Goal: Information Seeking & Learning: Learn about a topic

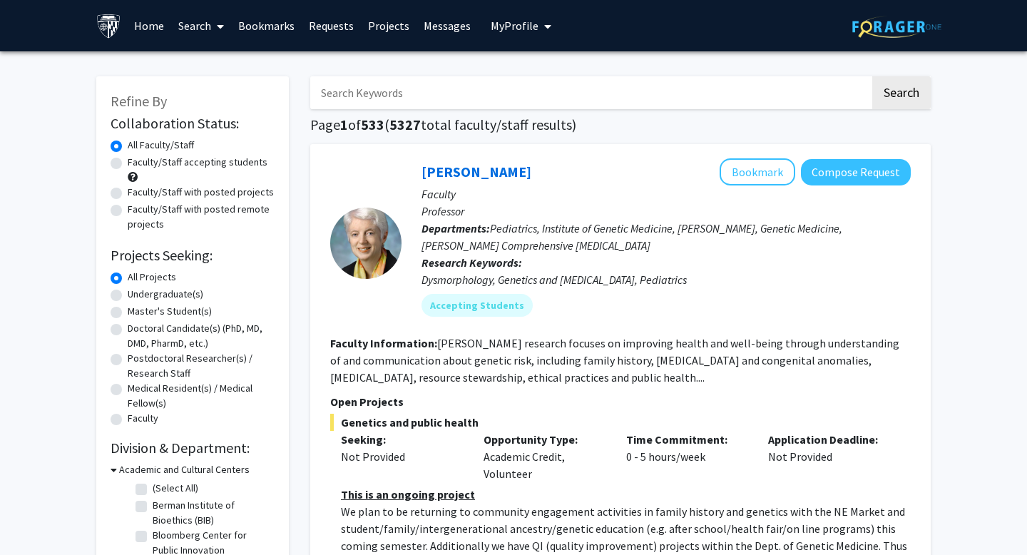
click at [429, 89] on input "Search Keywords" at bounding box center [590, 92] width 560 height 33
click at [595, 76] on button "Search" at bounding box center [901, 92] width 58 height 33
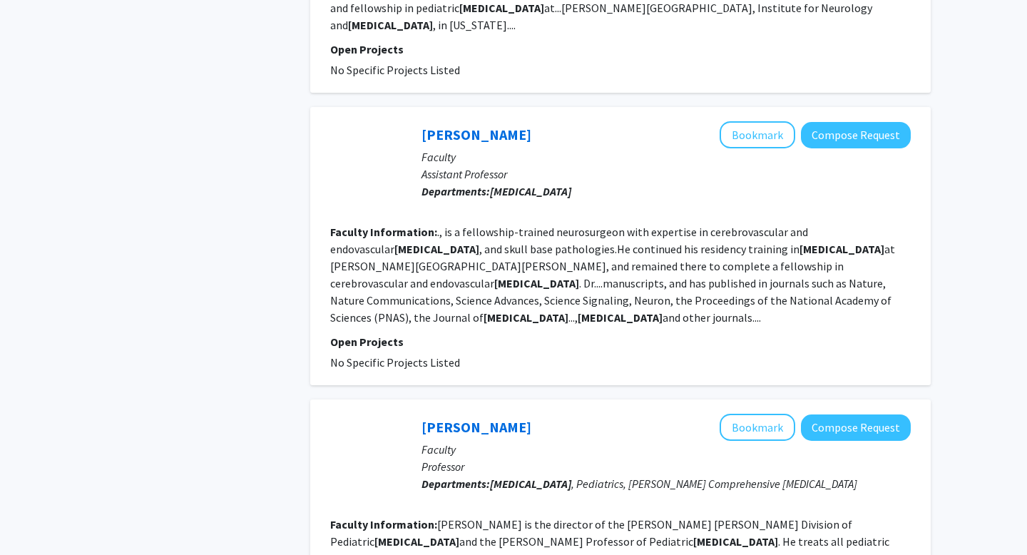
scroll to position [3005, 0]
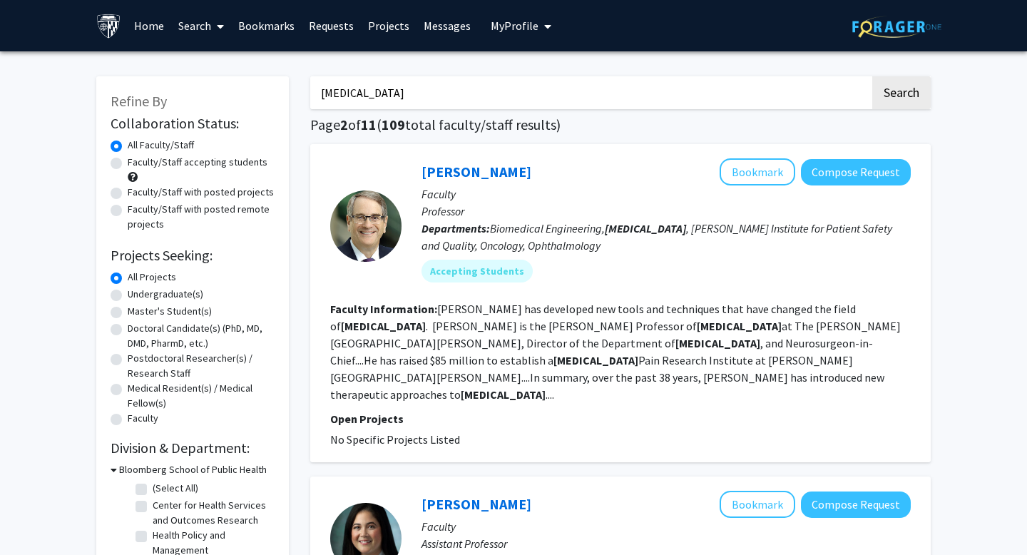
click at [472, 90] on input "[MEDICAL_DATA]" at bounding box center [590, 92] width 560 height 33
click at [472, 91] on input "[MEDICAL_DATA]" at bounding box center [590, 92] width 560 height 33
type input "[PERSON_NAME]"
click at [595, 91] on button "Search" at bounding box center [901, 92] width 58 height 33
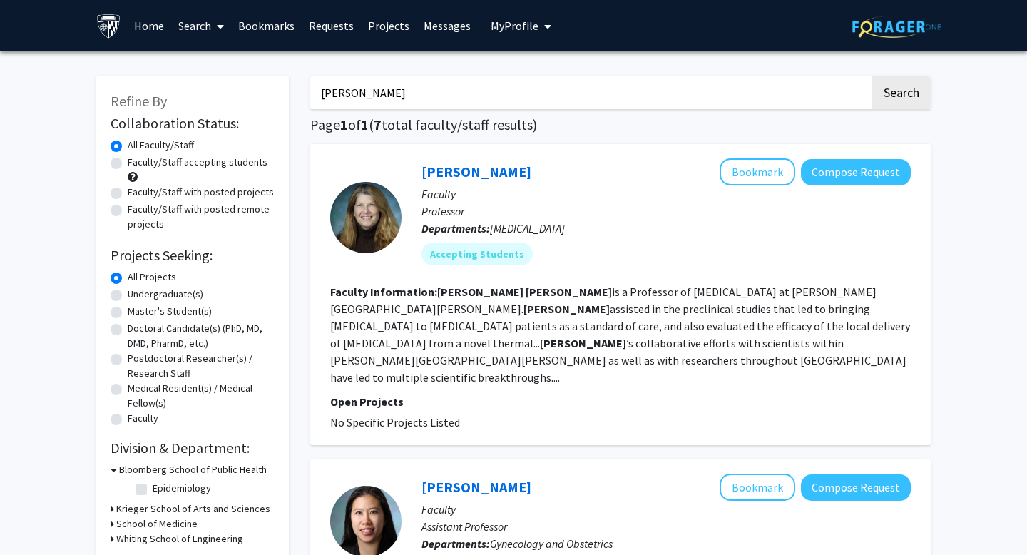
click at [453, 161] on div "[PERSON_NAME] Bookmark Compose Request" at bounding box center [666, 171] width 489 height 27
click at [456, 168] on link "[PERSON_NAME]" at bounding box center [477, 172] width 110 height 18
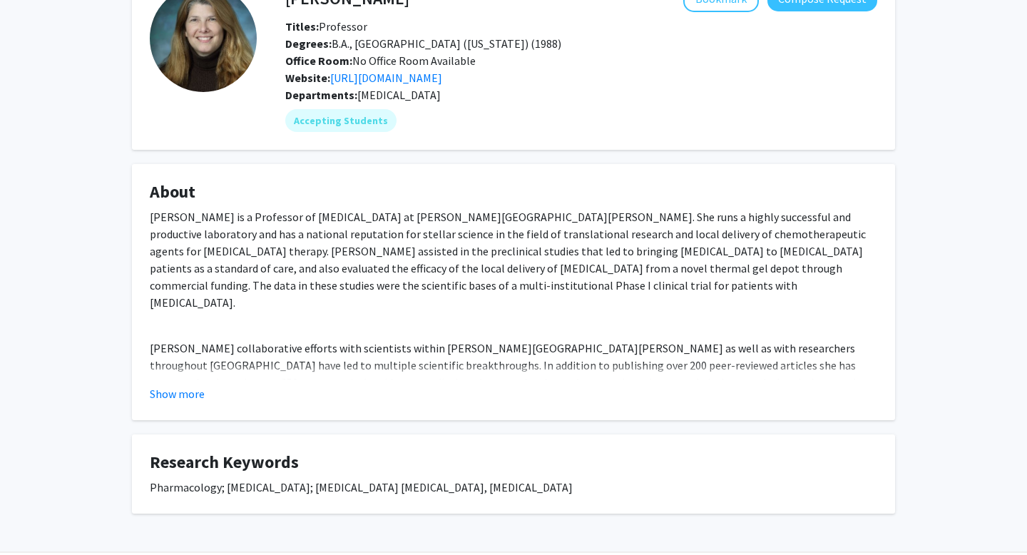
scroll to position [112, 0]
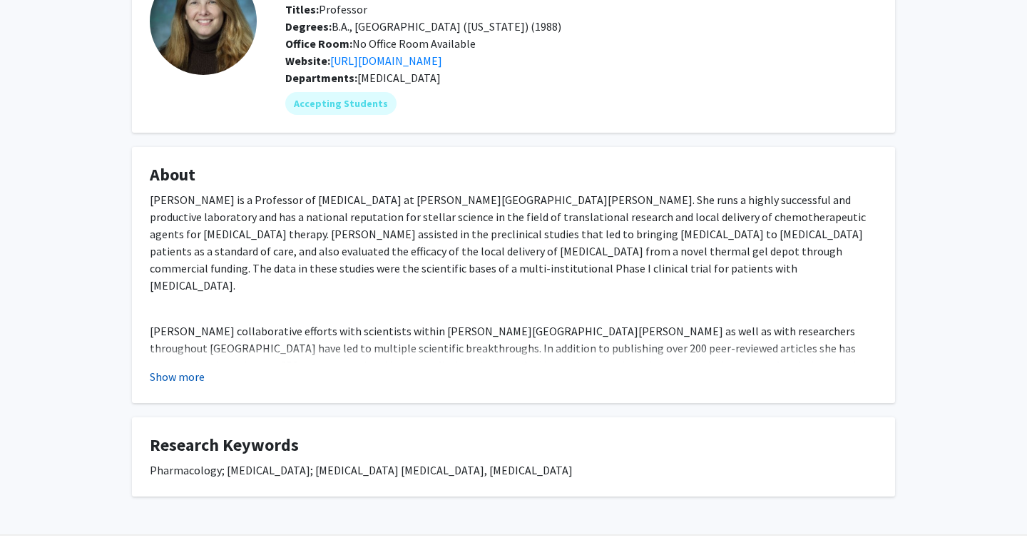
click at [178, 385] on button "Show more" at bounding box center [177, 376] width 55 height 17
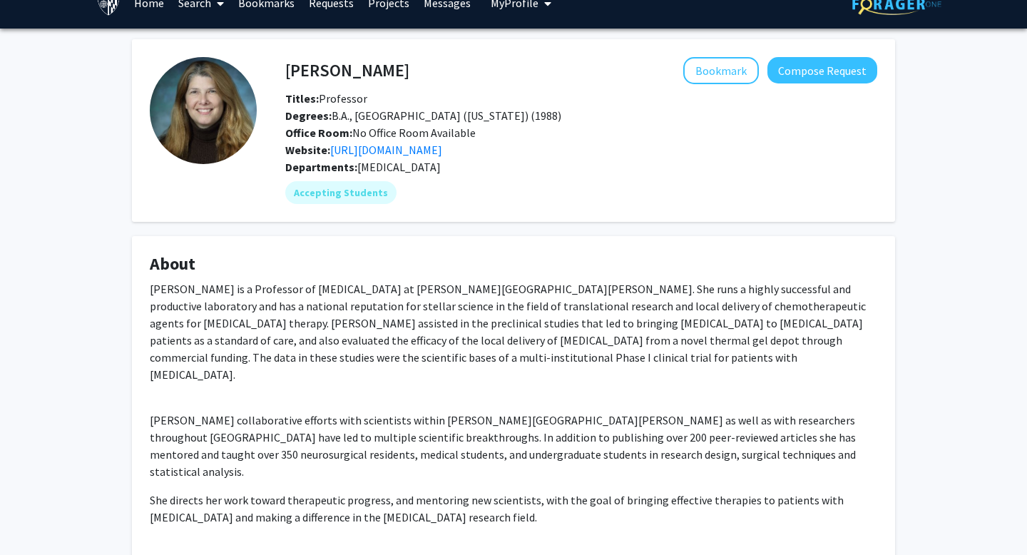
scroll to position [0, 0]
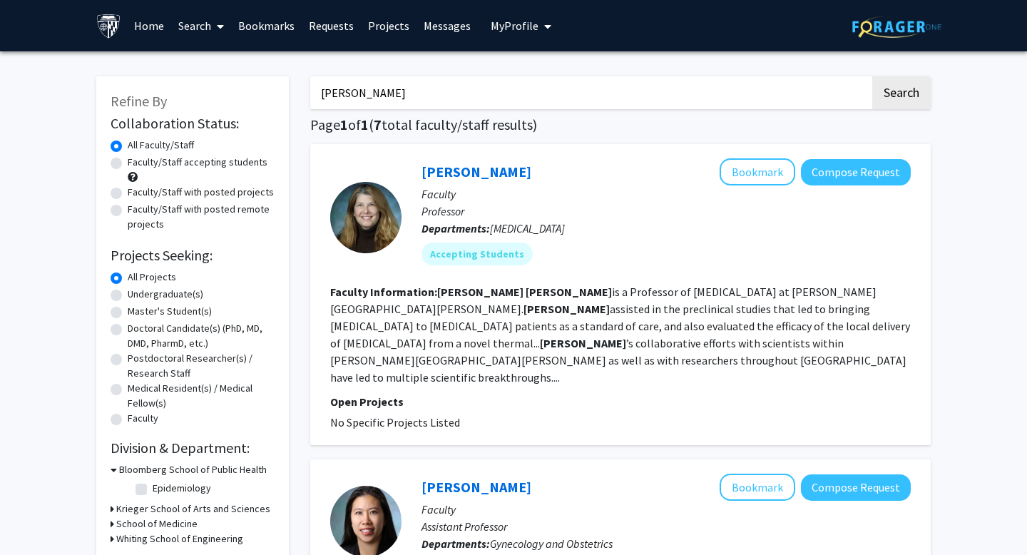
click at [130, 183] on div "Faculty/Staff accepting students" at bounding box center [193, 170] width 164 height 30
click at [130, 196] on label "Faculty/Staff with posted projects" at bounding box center [201, 192] width 146 height 15
click at [130, 194] on input "Faculty/Staff with posted projects" at bounding box center [132, 189] width 9 height 9
radio input "true"
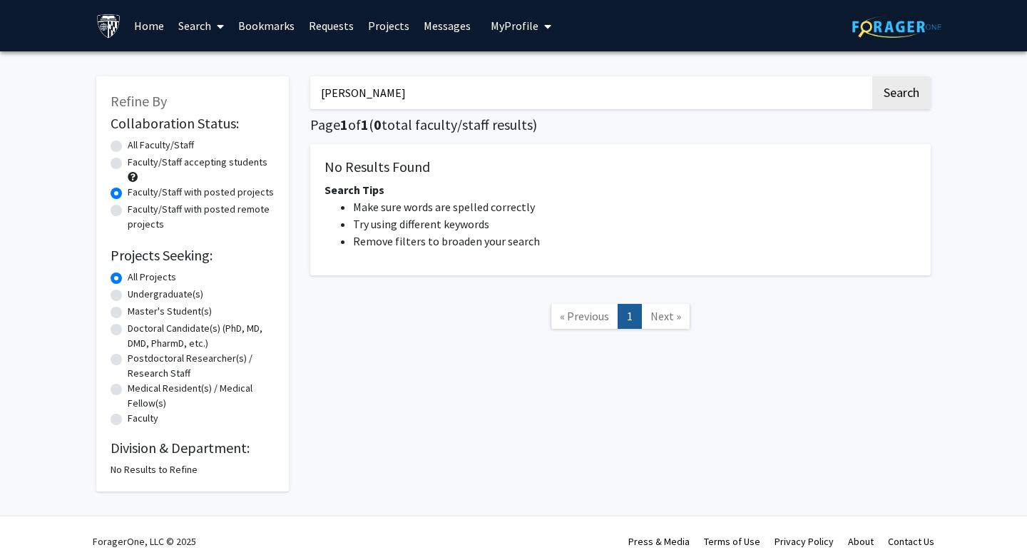
click at [126, 215] on div "Faculty/Staff with posted remote projects" at bounding box center [193, 217] width 164 height 30
click at [360, 93] on input "[PERSON_NAME]" at bounding box center [590, 92] width 560 height 33
click at [595, 96] on input "Search Keywords" at bounding box center [590, 92] width 560 height 33
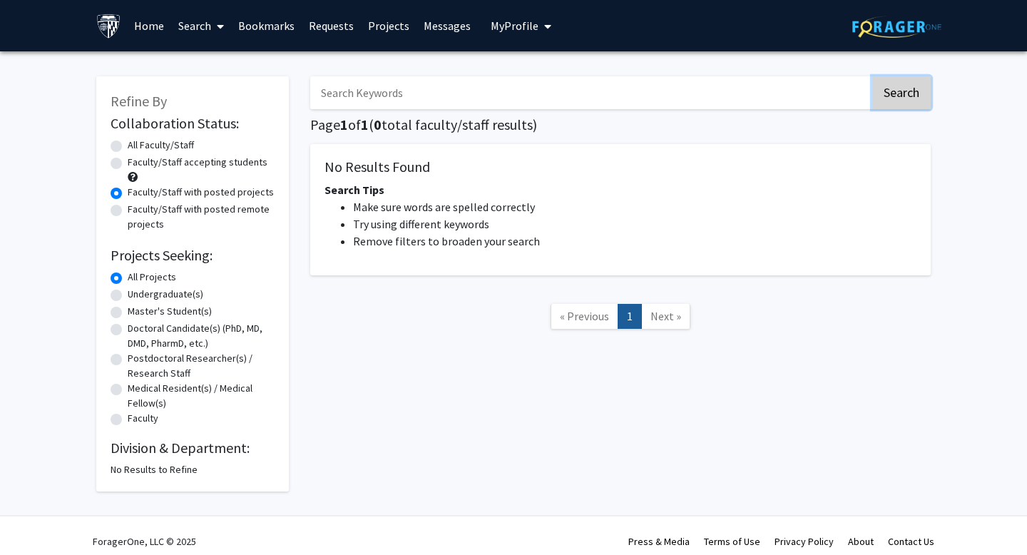
click at [595, 94] on button "Search" at bounding box center [901, 92] width 58 height 33
radio input "true"
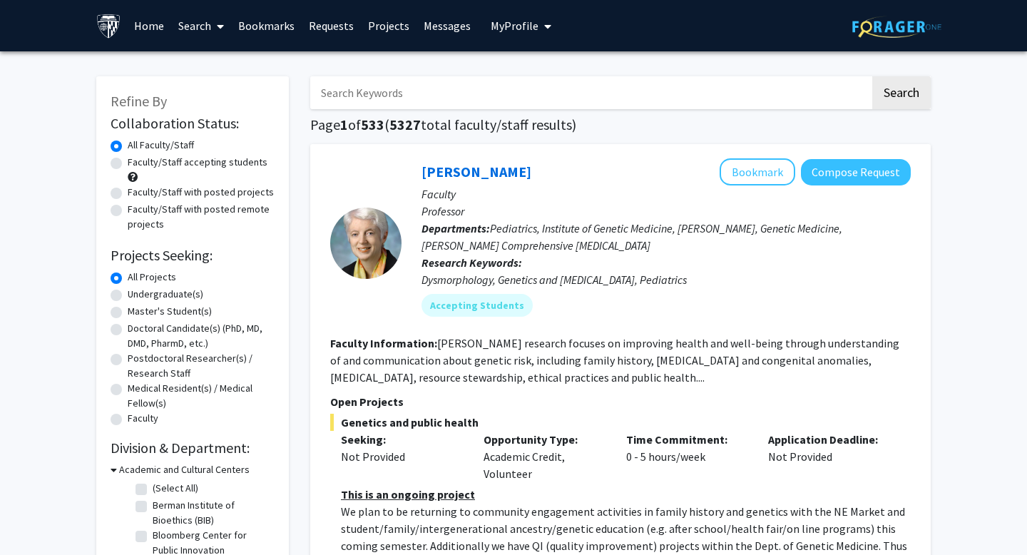
click at [186, 190] on label "Faculty/Staff with posted projects" at bounding box center [201, 192] width 146 height 15
click at [137, 190] on input "Faculty/Staff with posted projects" at bounding box center [132, 189] width 9 height 9
radio input "true"
click at [177, 214] on label "Faculty/Staff with posted remote projects" at bounding box center [201, 217] width 147 height 30
click at [137, 211] on input "Faculty/Staff with posted remote projects" at bounding box center [132, 206] width 9 height 9
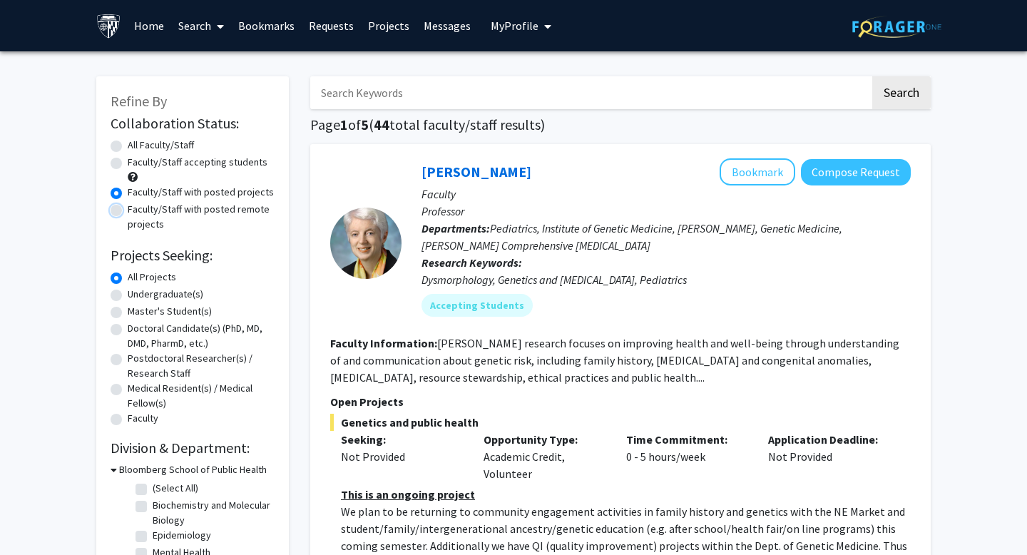
radio input "true"
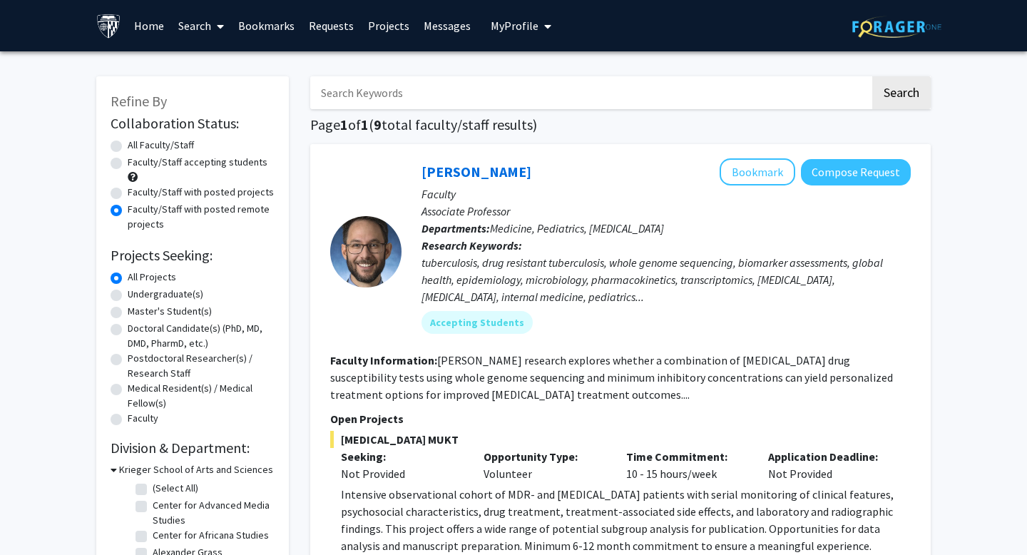
click at [180, 200] on div "Faculty/Staff with posted projects" at bounding box center [193, 193] width 164 height 17
click at [184, 193] on label "Faculty/Staff with posted projects" at bounding box center [201, 192] width 146 height 15
click at [137, 193] on input "Faculty/Staff with posted projects" at bounding box center [132, 189] width 9 height 9
radio input "true"
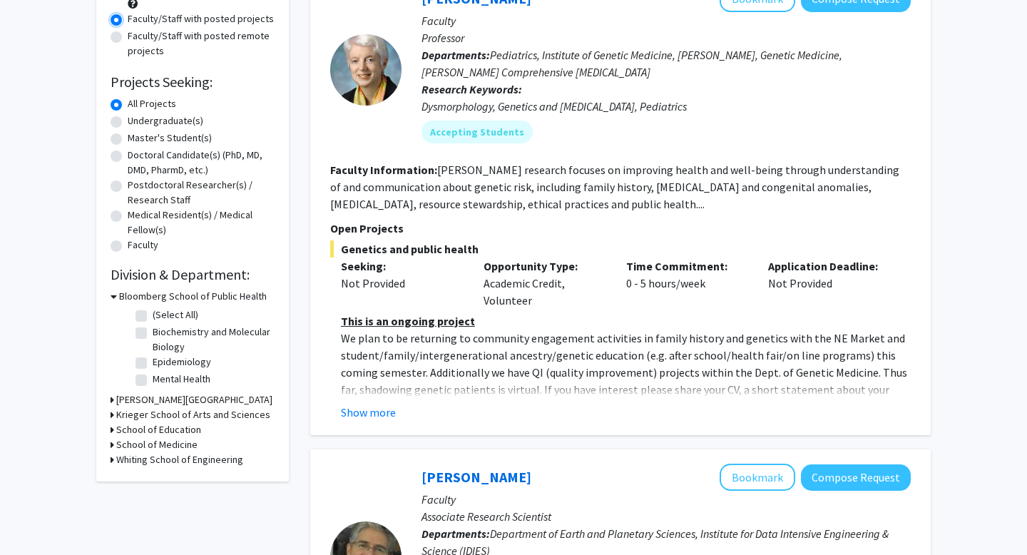
scroll to position [377, 0]
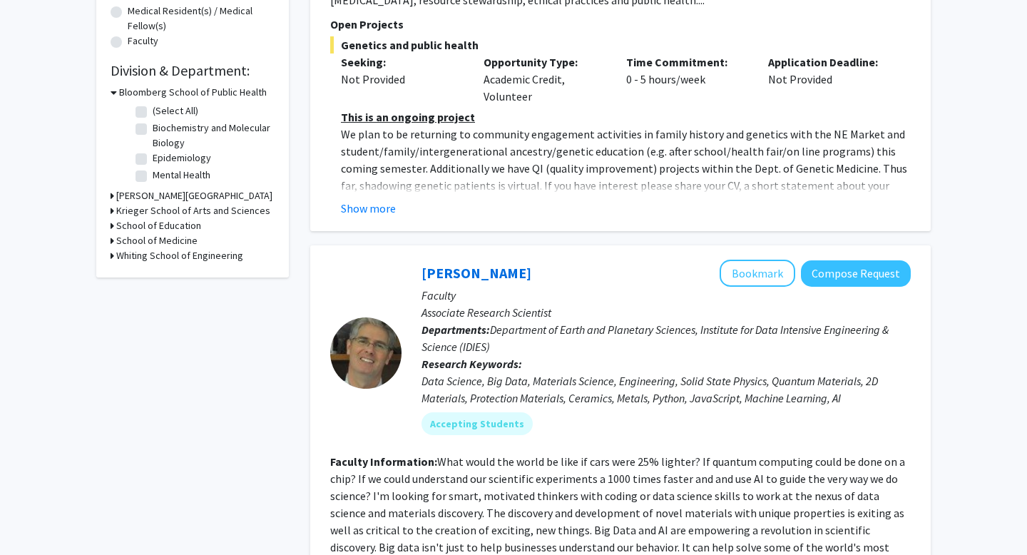
click at [184, 240] on h3 "School of Medicine" at bounding box center [156, 240] width 81 height 15
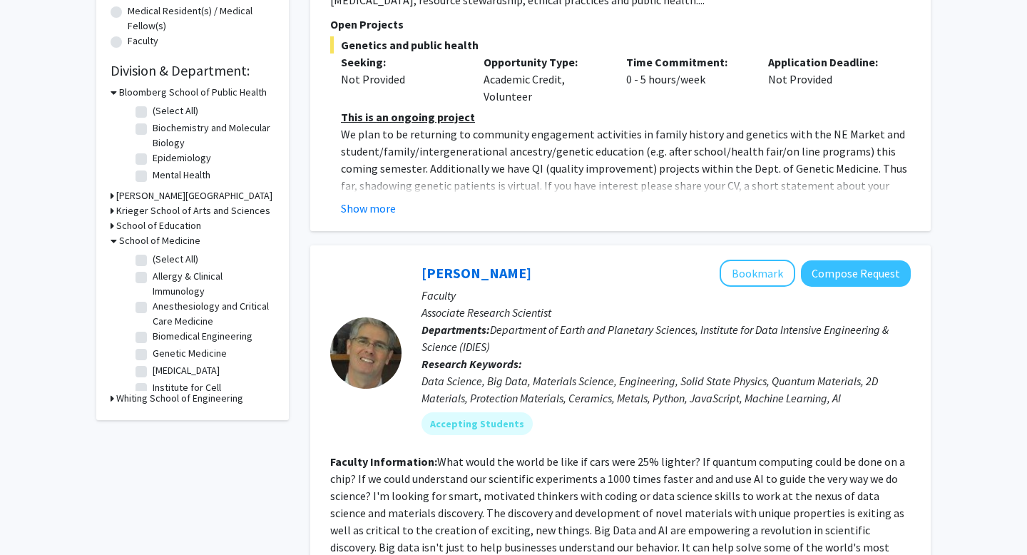
click at [178, 255] on label "(Select All)" at bounding box center [176, 259] width 46 height 15
click at [162, 255] on input "(Select All)" at bounding box center [157, 256] width 9 height 9
checkbox input "true"
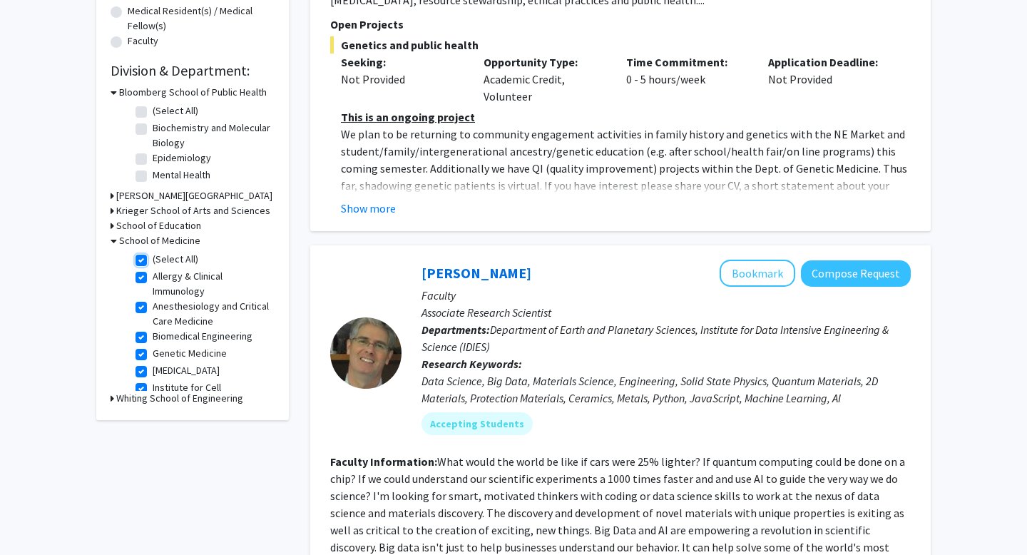
checkbox input "true"
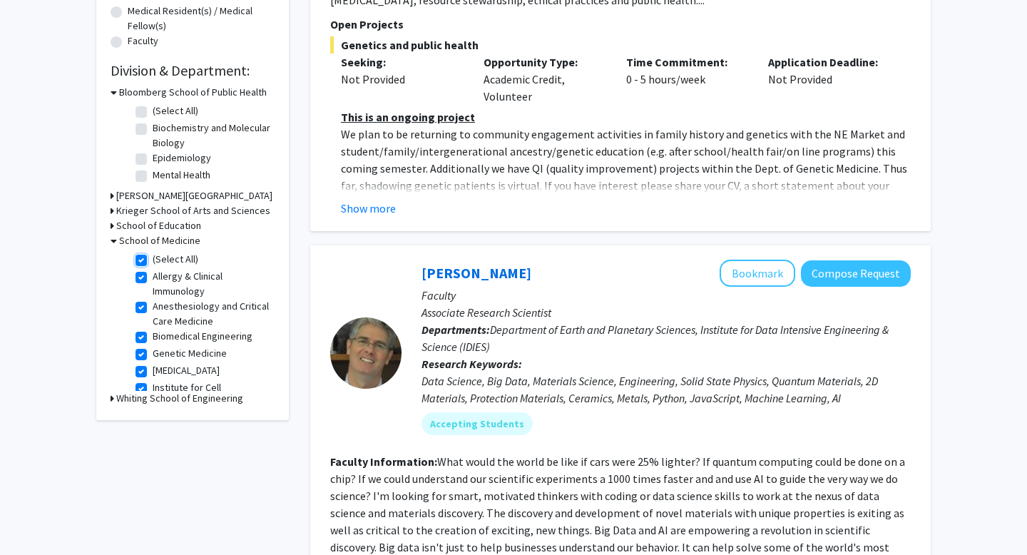
checkbox input "true"
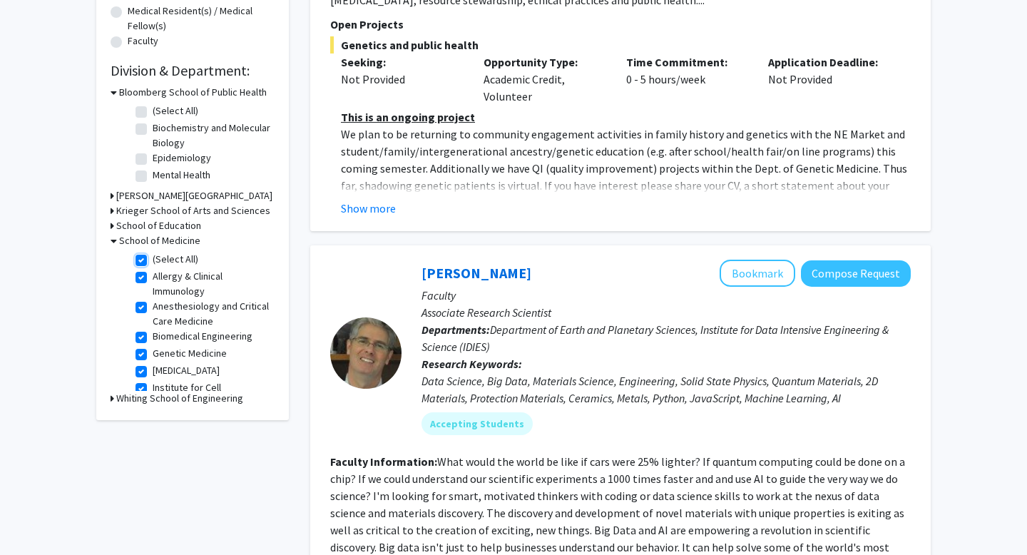
checkbox input "true"
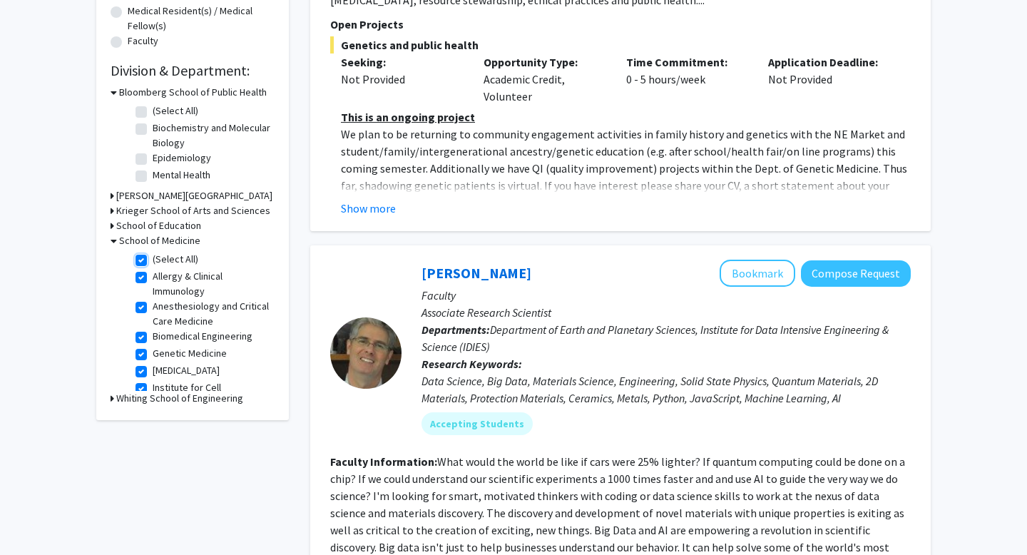
checkbox input "true"
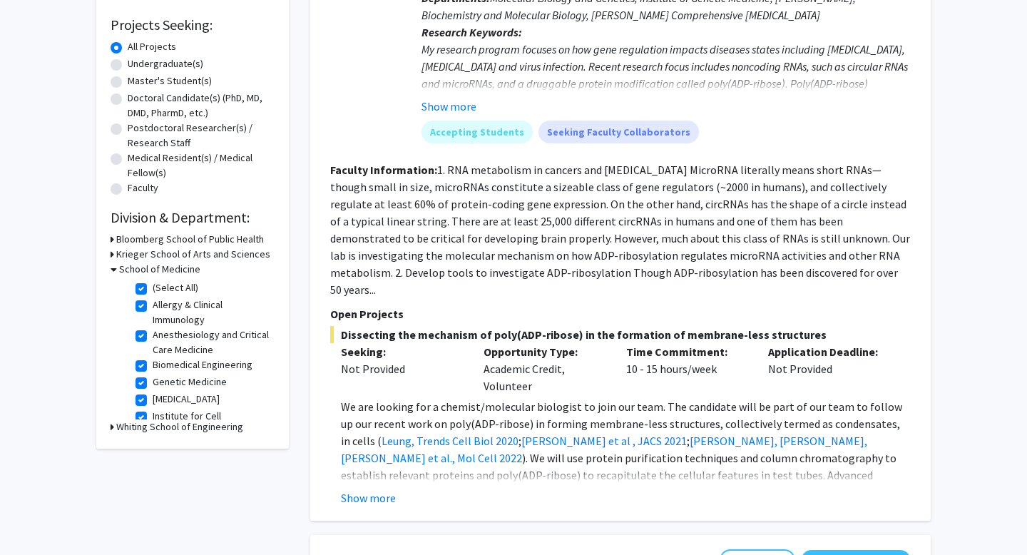
scroll to position [233, 0]
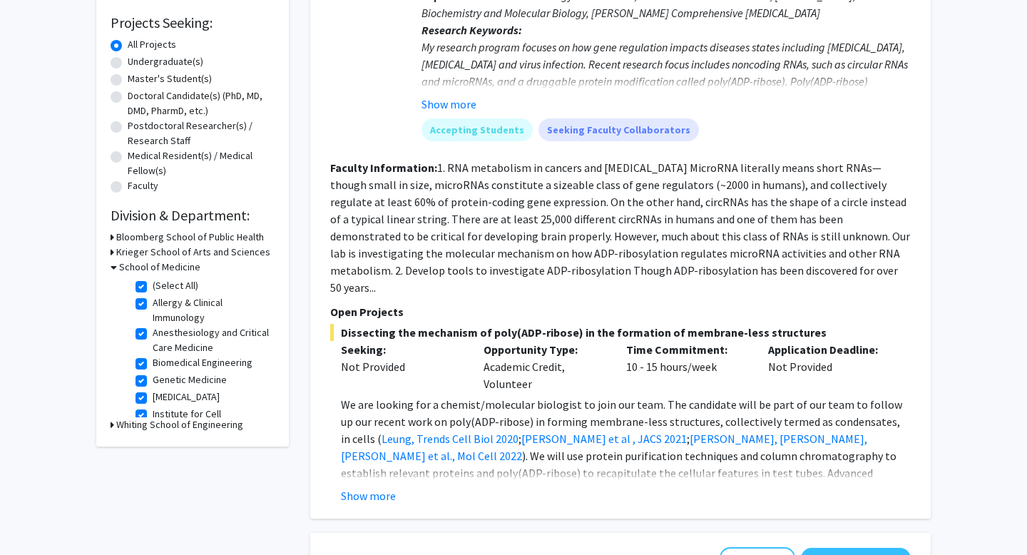
click at [153, 287] on label "(Select All)" at bounding box center [176, 285] width 46 height 15
click at [153, 287] on input "(Select All)" at bounding box center [157, 282] width 9 height 9
checkbox input "false"
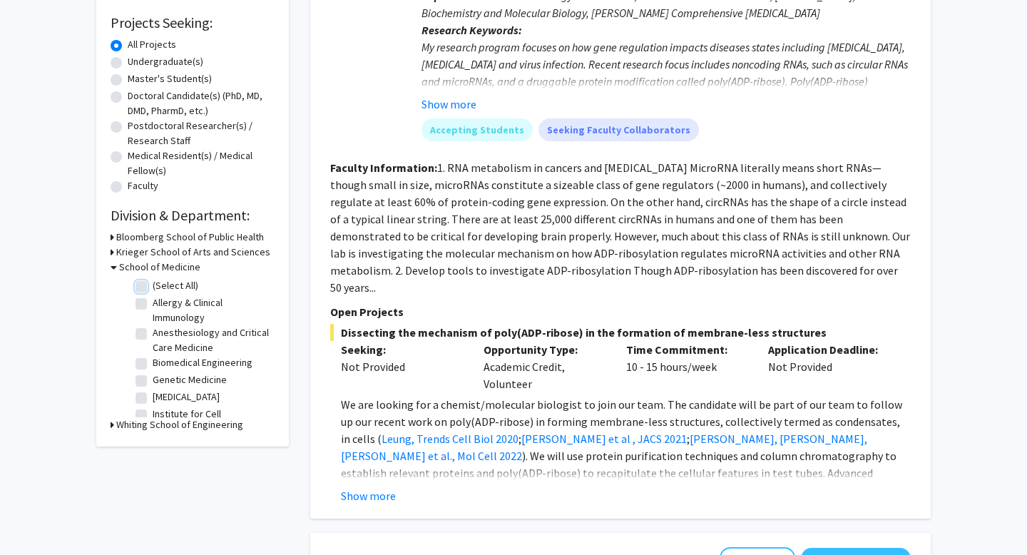
checkbox input "false"
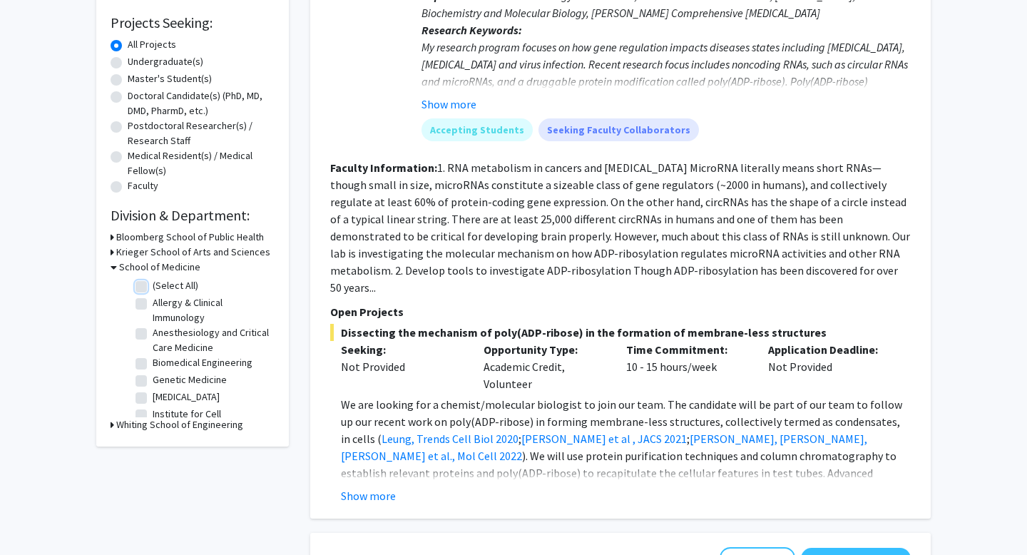
checkbox input "false"
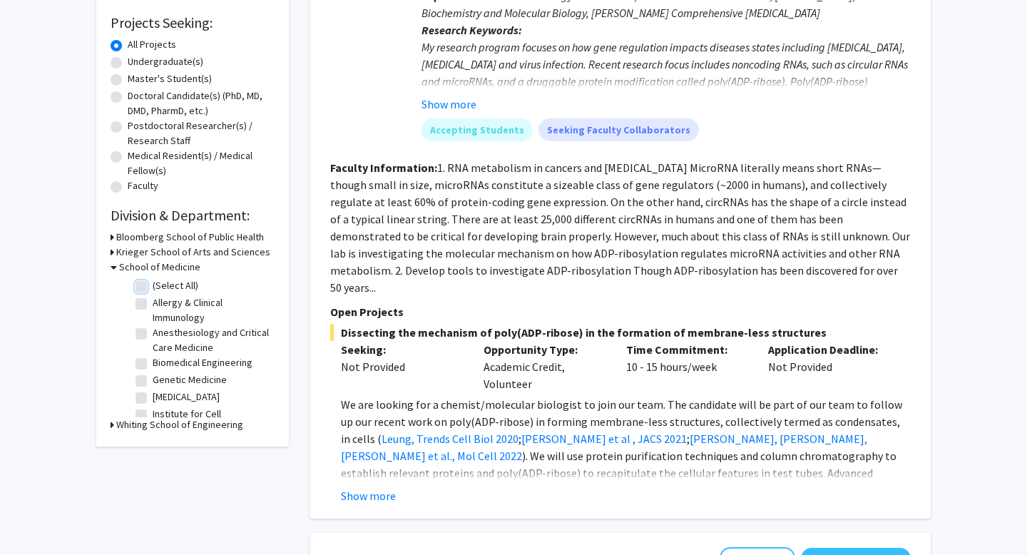
checkbox input "false"
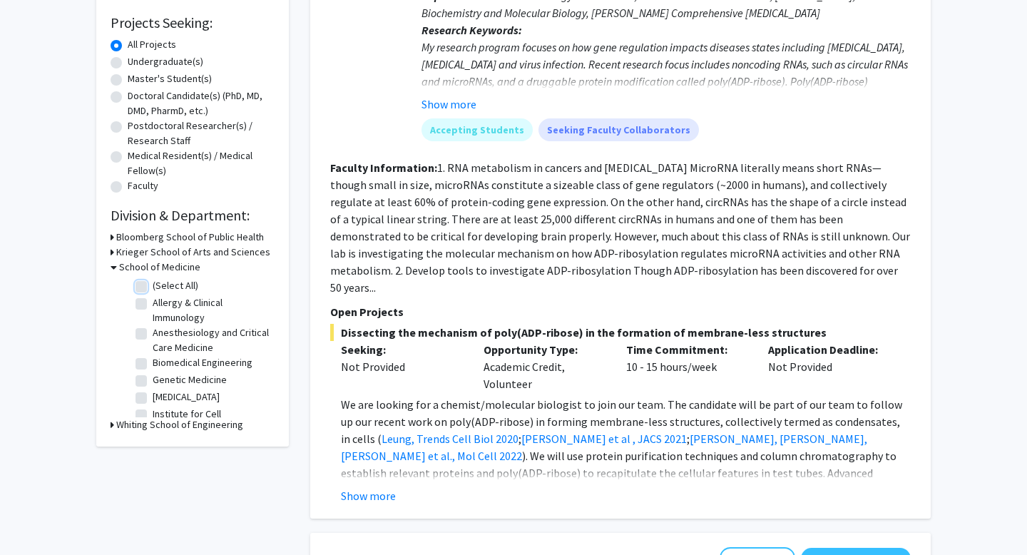
checkbox input "false"
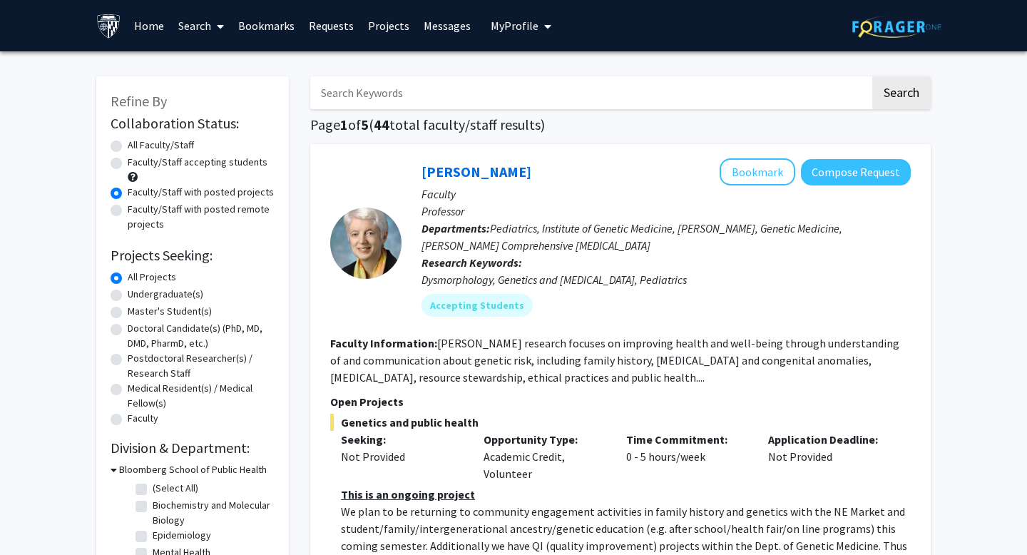
click at [319, 91] on input "Search Keywords" at bounding box center [590, 92] width 560 height 33
type input "[MEDICAL_DATA]"
click at [595, 76] on button "Search" at bounding box center [901, 92] width 58 height 33
radio input "true"
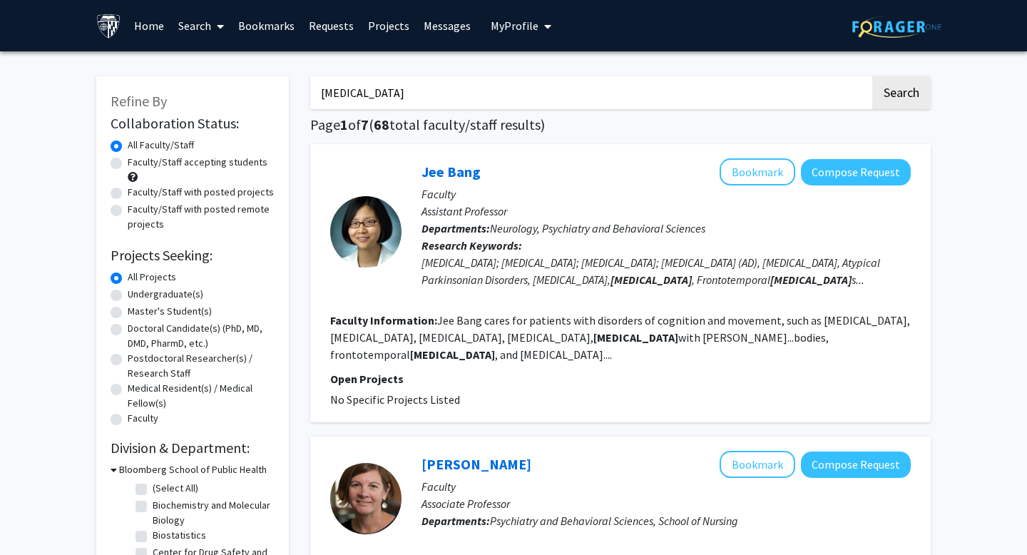
click at [185, 200] on div "Faculty/Staff with posted projects" at bounding box center [193, 193] width 164 height 17
click at [186, 191] on label "Faculty/Staff with posted projects" at bounding box center [201, 192] width 146 height 15
click at [137, 191] on input "Faculty/Staff with posted projects" at bounding box center [132, 189] width 9 height 9
radio input "true"
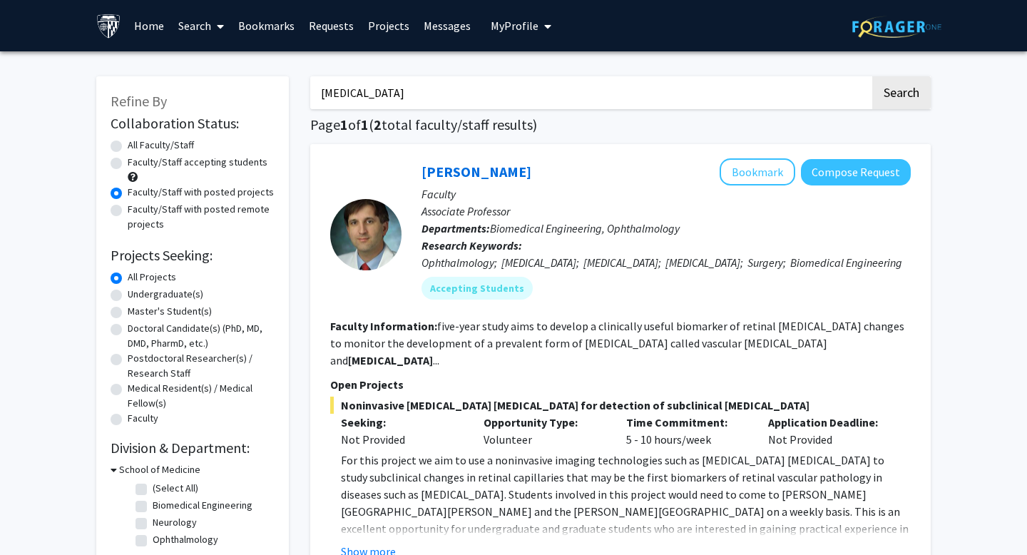
click at [462, 84] on input "[MEDICAL_DATA]" at bounding box center [590, 92] width 560 height 33
type input "alzheimer's"
click at [595, 93] on button "Search" at bounding box center [901, 92] width 58 height 33
radio input "true"
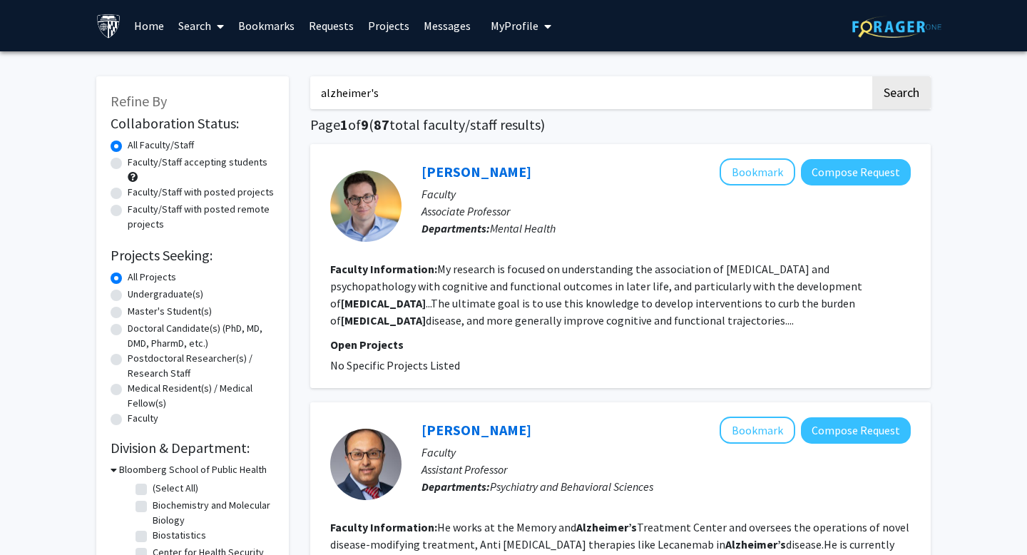
click at [189, 292] on label "Undergraduate(s)" at bounding box center [166, 294] width 76 height 15
click at [137, 292] on input "Undergraduate(s)" at bounding box center [132, 291] width 9 height 9
radio input "true"
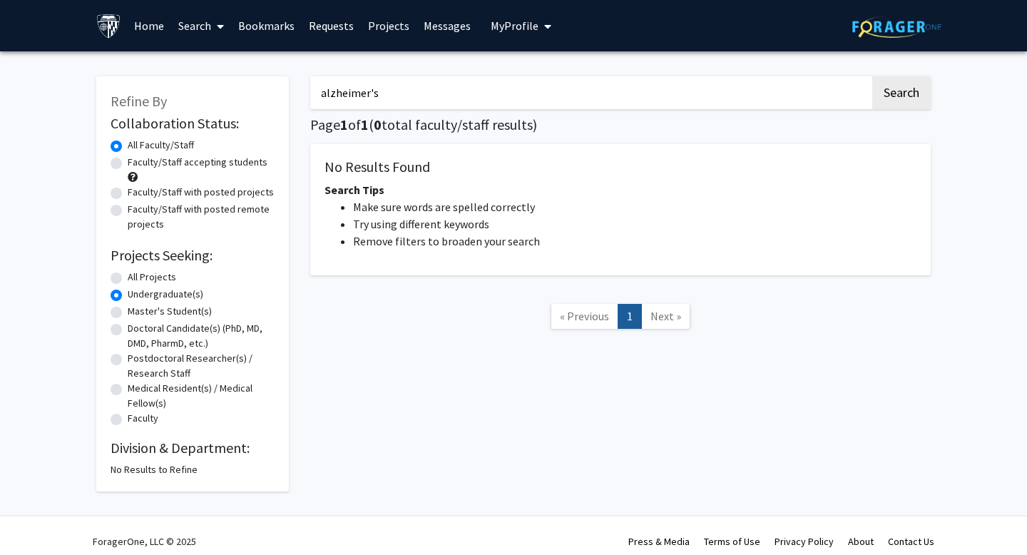
click at [167, 275] on label "All Projects" at bounding box center [152, 277] width 49 height 15
click at [137, 275] on input "All Projects" at bounding box center [132, 274] width 9 height 9
radio input "true"
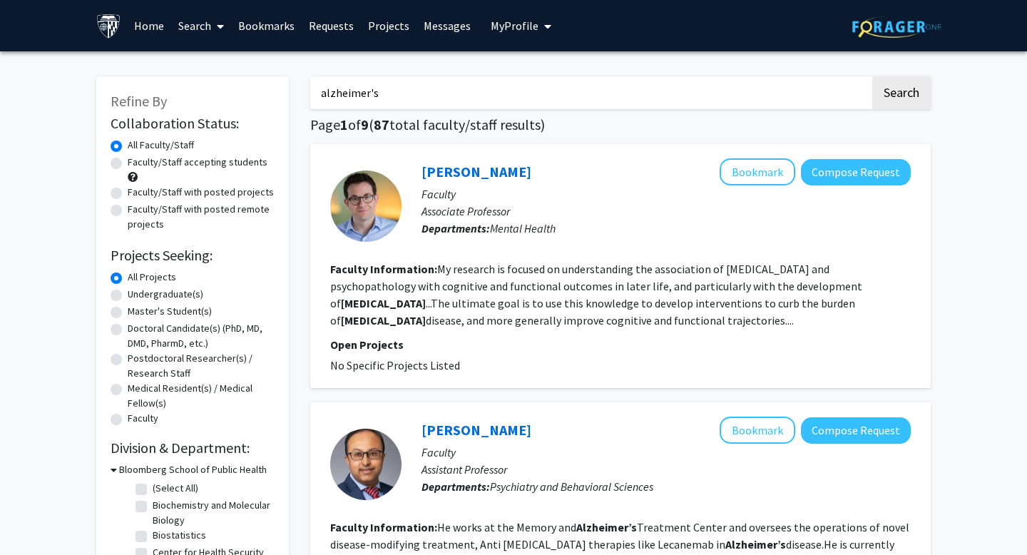
click at [133, 191] on label "Faculty/Staff with posted projects" at bounding box center [201, 192] width 146 height 15
click at [133, 191] on input "Faculty/Staff with posted projects" at bounding box center [132, 189] width 9 height 9
radio input "true"
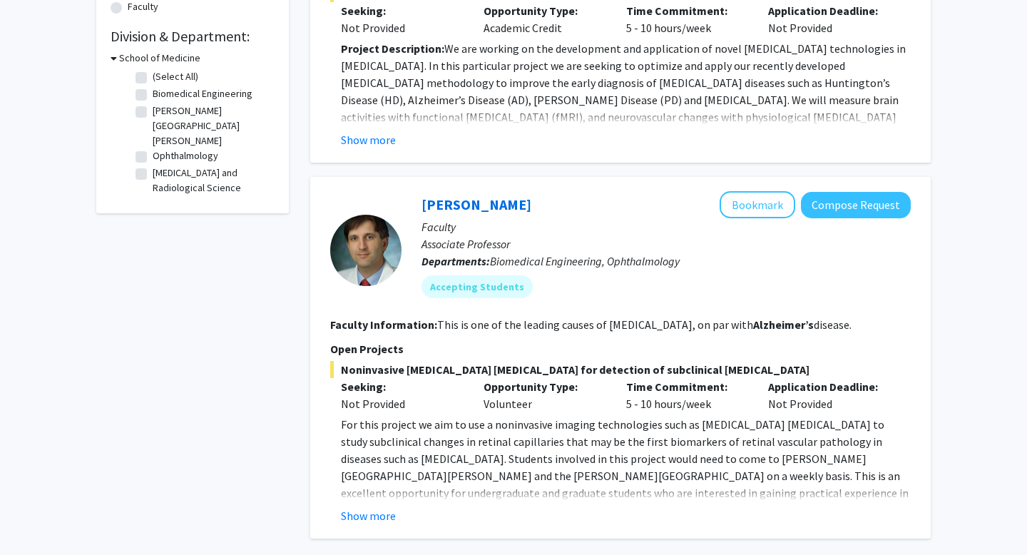
scroll to position [415, 0]
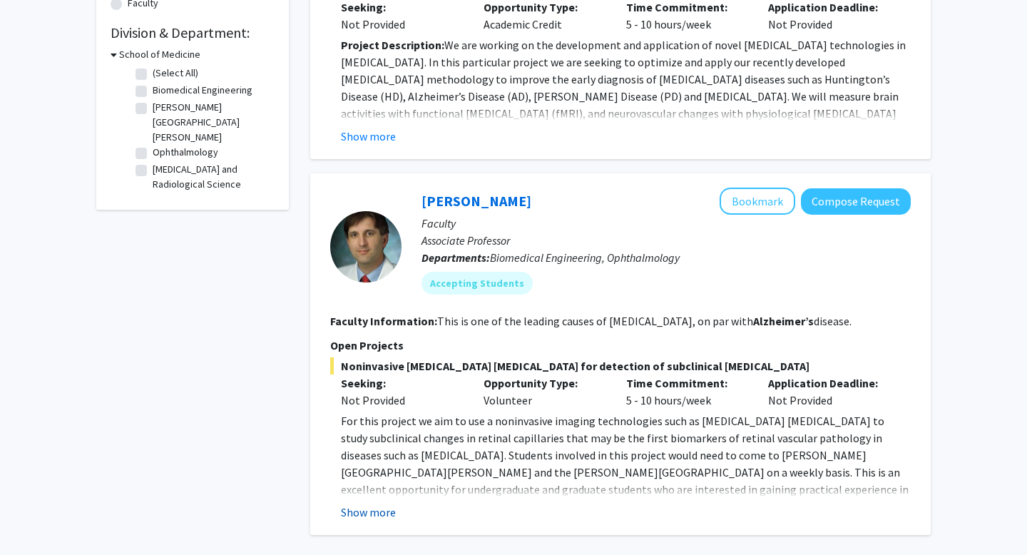
click at [362, 482] on button "Show more" at bounding box center [368, 512] width 55 height 17
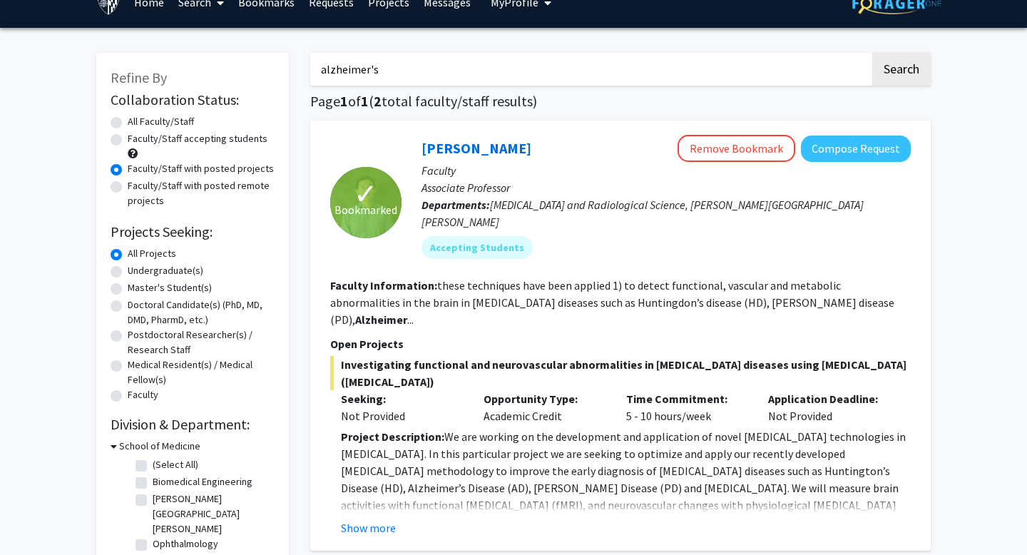
scroll to position [0, 0]
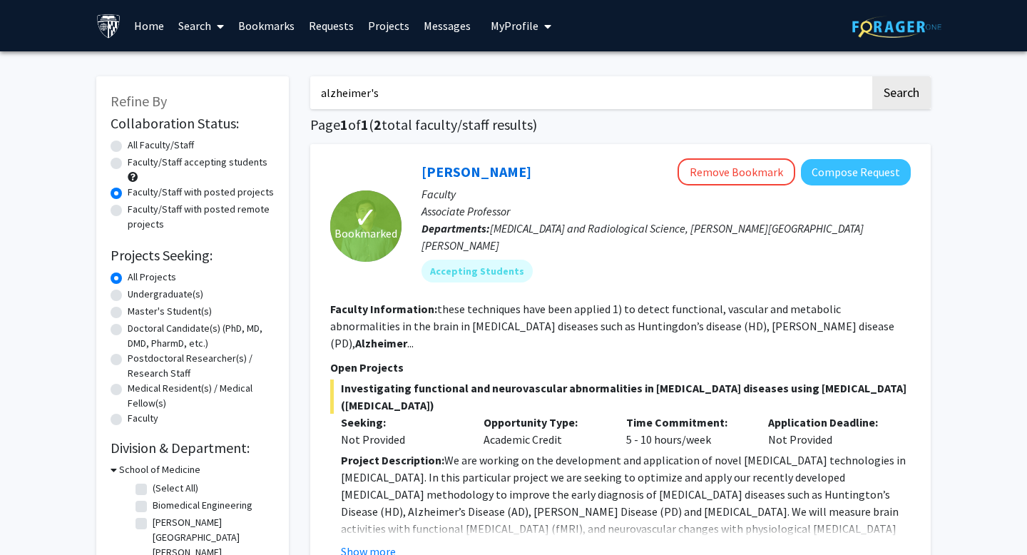
click at [379, 96] on input "alzheimer's" at bounding box center [590, 92] width 560 height 33
type input "aging"
click at [595, 76] on button "Search" at bounding box center [901, 92] width 58 height 33
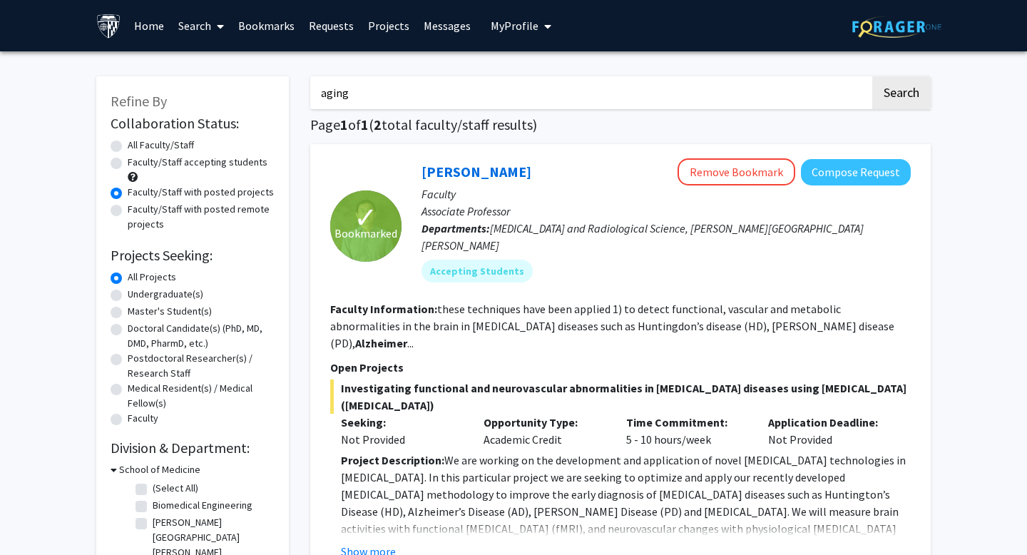
radio input "true"
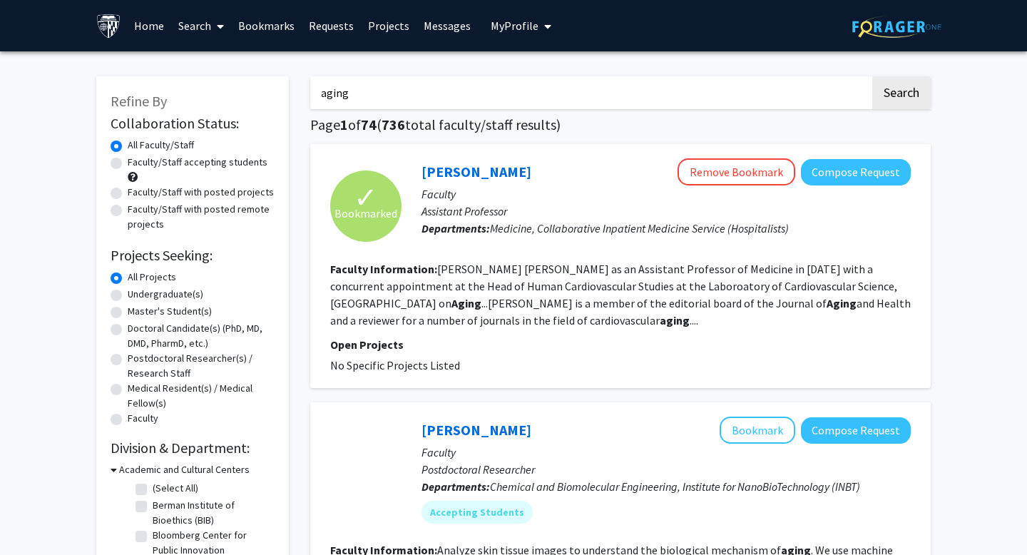
click at [194, 193] on label "Faculty/Staff with posted projects" at bounding box center [201, 192] width 146 height 15
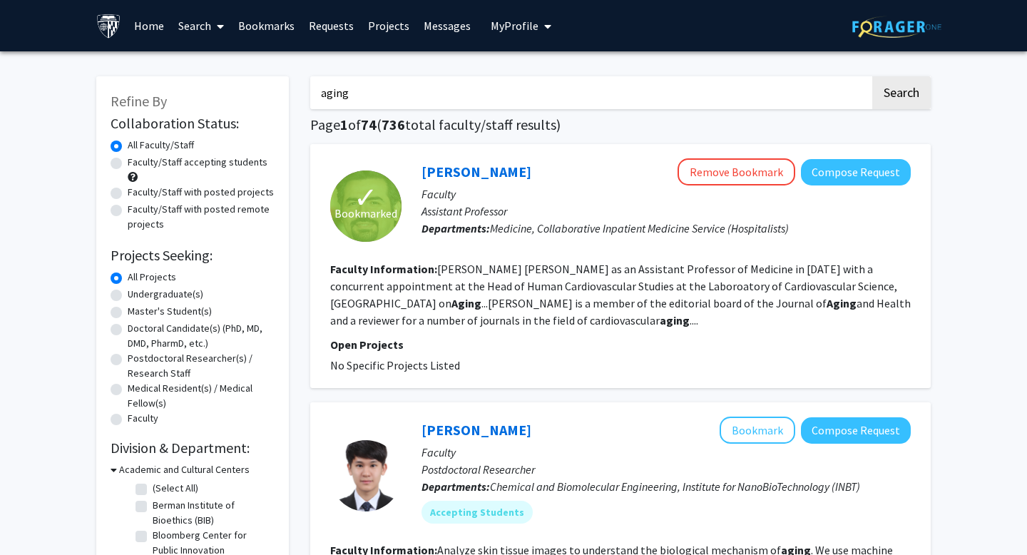
click at [137, 193] on input "Faculty/Staff with posted projects" at bounding box center [132, 189] width 9 height 9
radio input "true"
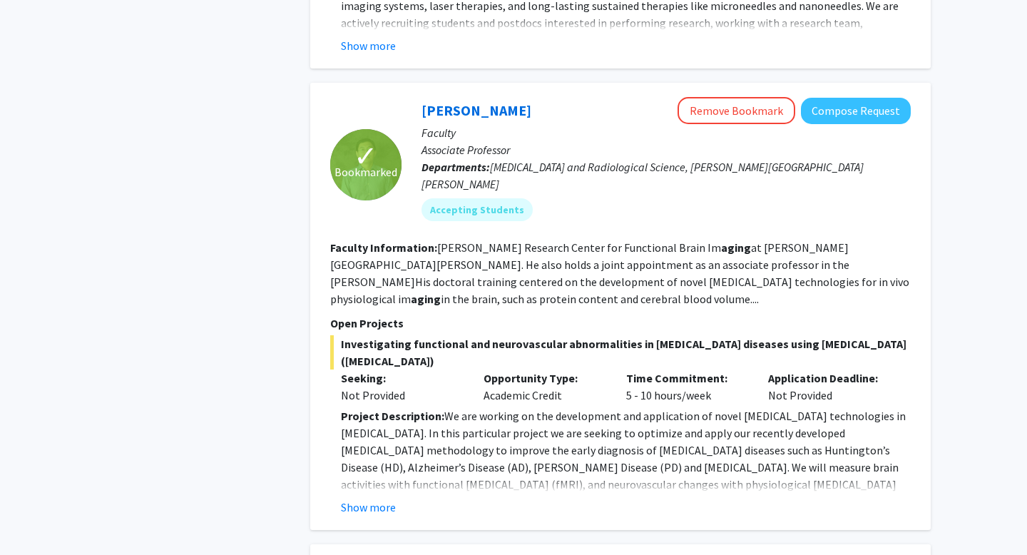
scroll to position [1962, 0]
click at [390, 482] on button "Show more" at bounding box center [368, 506] width 55 height 17
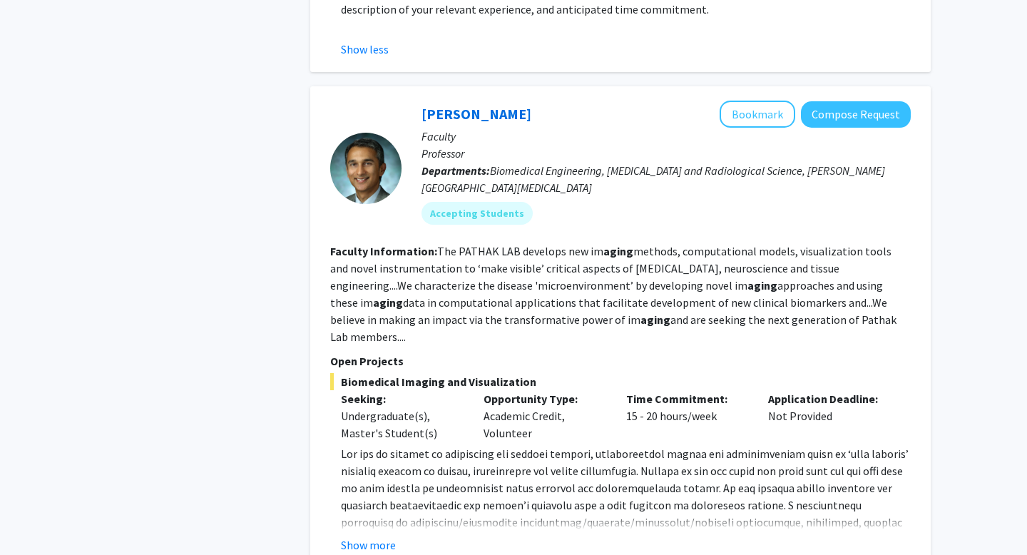
scroll to position [2859, 0]
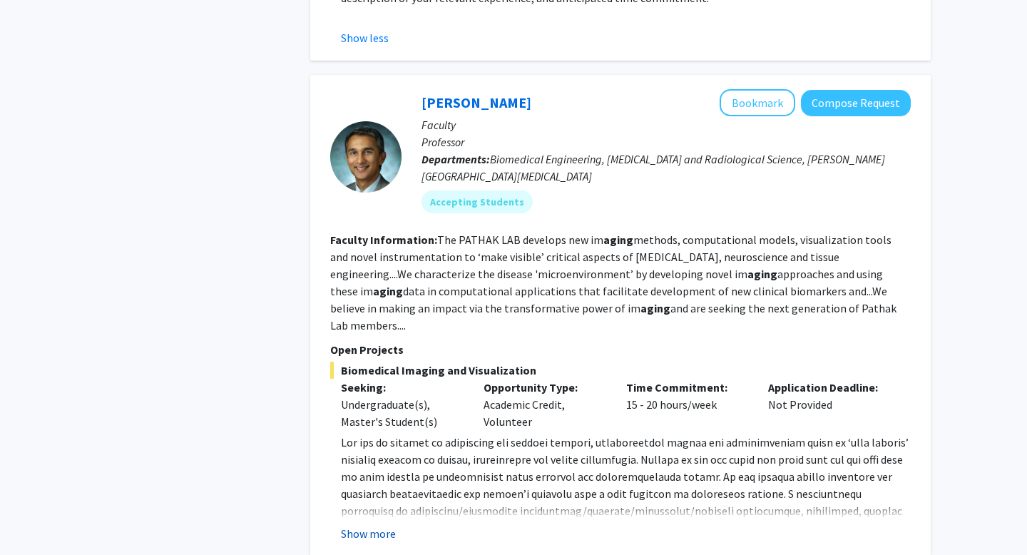
click at [368, 482] on button "Show more" at bounding box center [368, 533] width 55 height 17
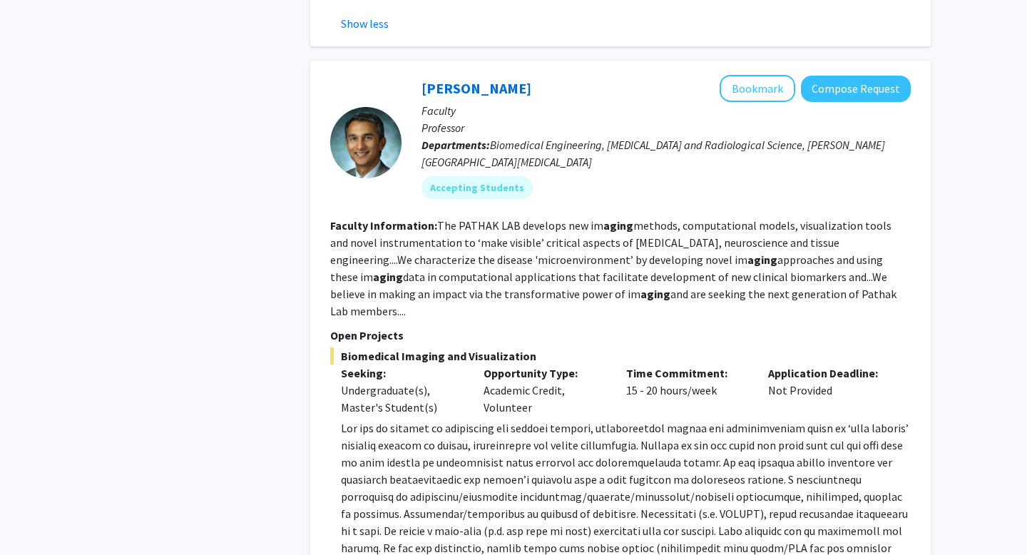
scroll to position [2876, 0]
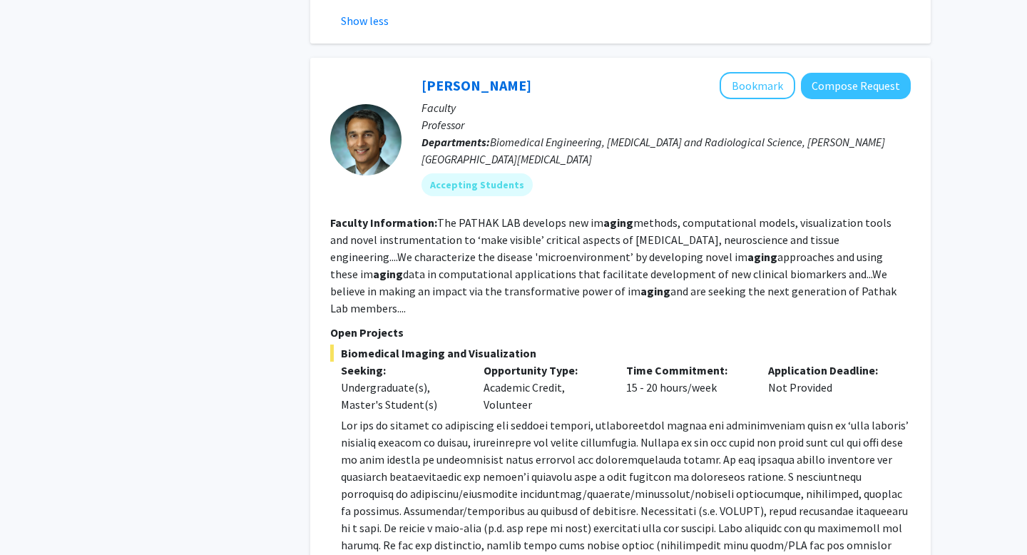
click at [380, 418] on span at bounding box center [625, 502] width 568 height 168
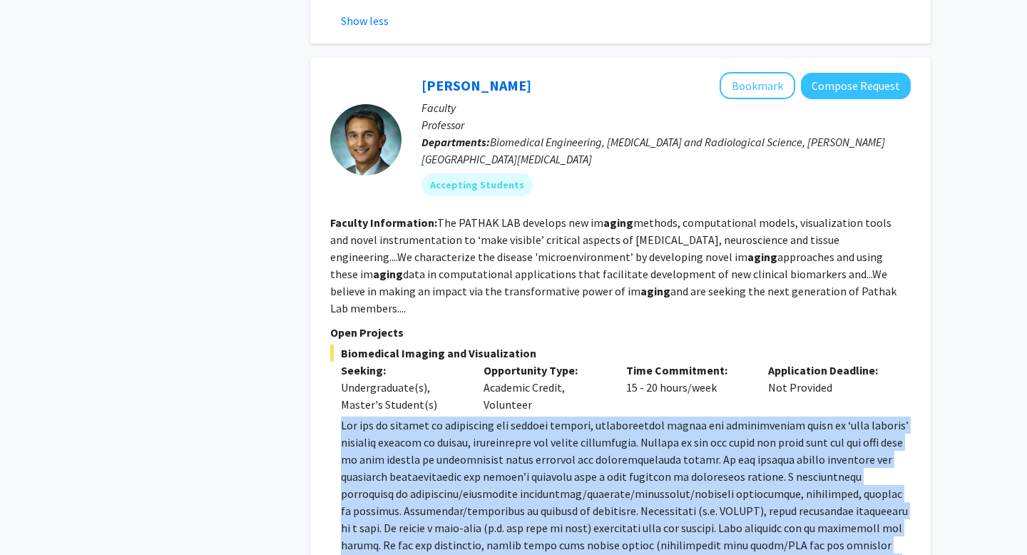
click at [380, 418] on span at bounding box center [625, 502] width 568 height 168
click at [387, 418] on span at bounding box center [625, 502] width 568 height 168
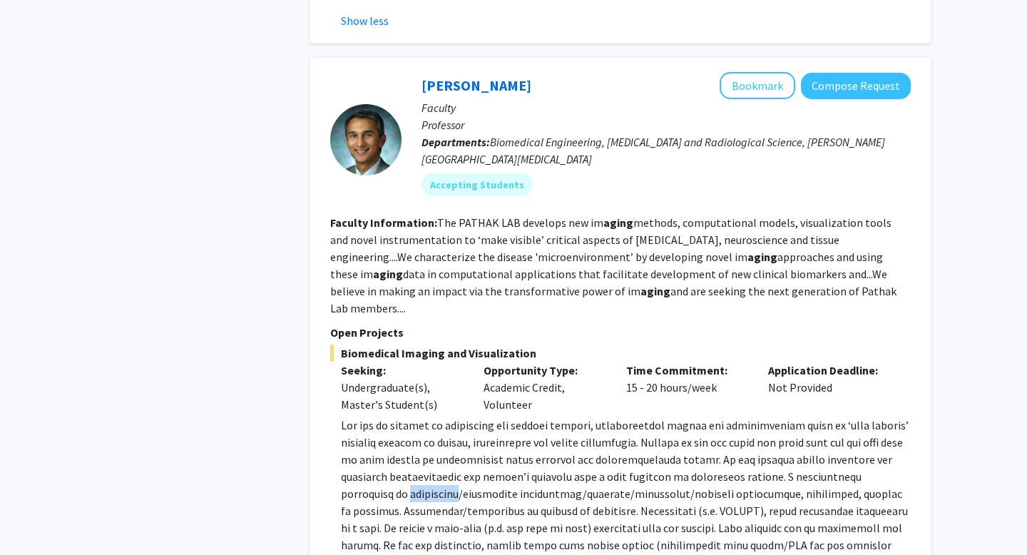
click at [387, 418] on span at bounding box center [625, 502] width 568 height 168
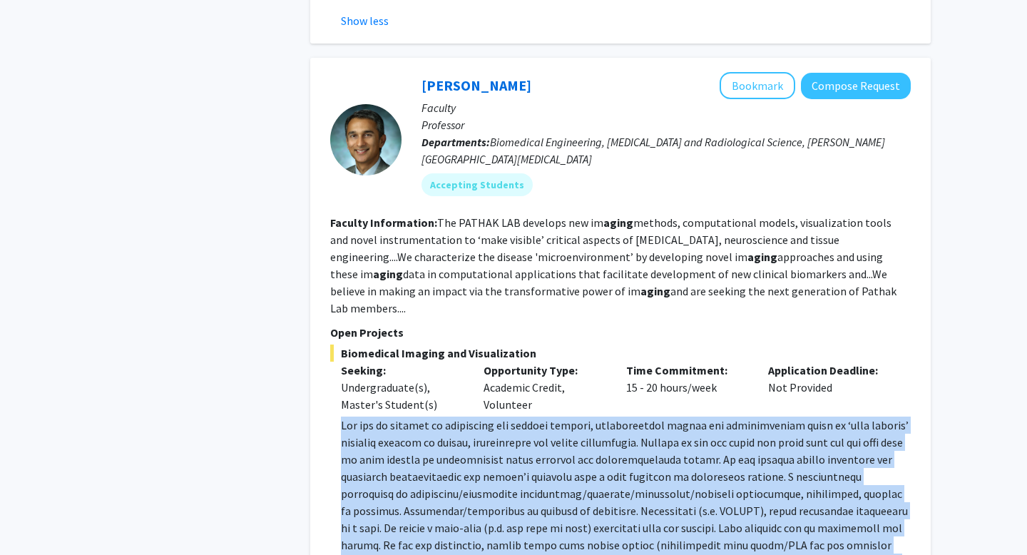
click at [387, 418] on span at bounding box center [625, 502] width 568 height 168
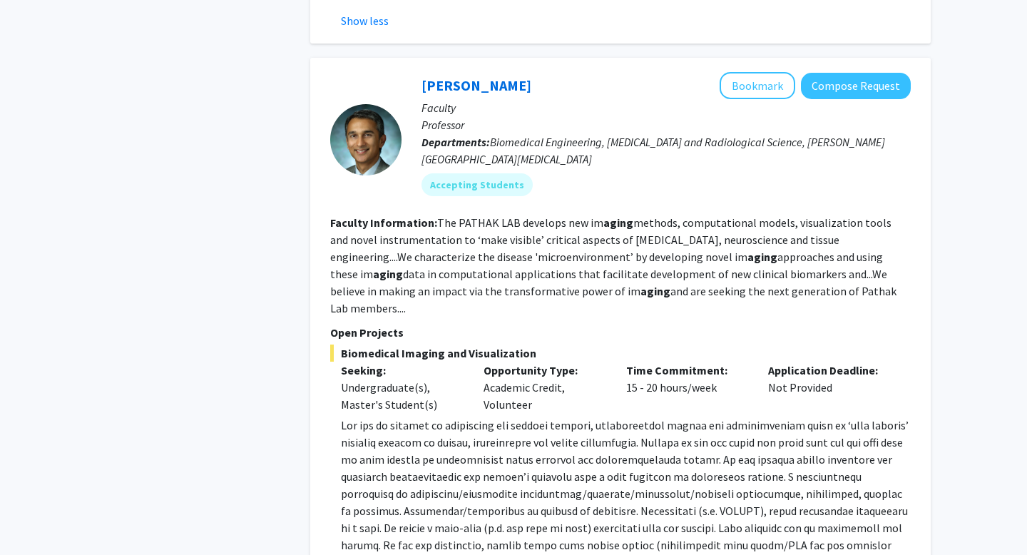
click at [408, 418] on span at bounding box center [625, 502] width 568 height 168
click at [437, 433] on p "[DOMAIN_NAME] ) to [PERSON_NAME] at [EMAIL_ADDRESS][DOMAIN_NAME] ." at bounding box center [626, 502] width 570 height 171
click at [444, 439] on span at bounding box center [625, 502] width 568 height 168
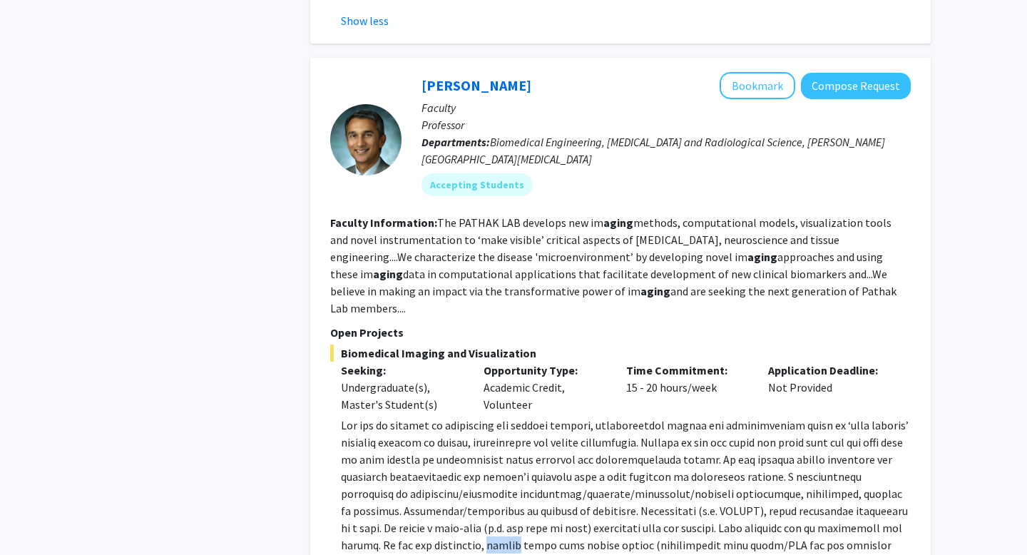
click at [444, 439] on span at bounding box center [625, 502] width 568 height 168
click at [470, 445] on span at bounding box center [625, 502] width 568 height 168
click at [437, 436] on span at bounding box center [625, 502] width 568 height 168
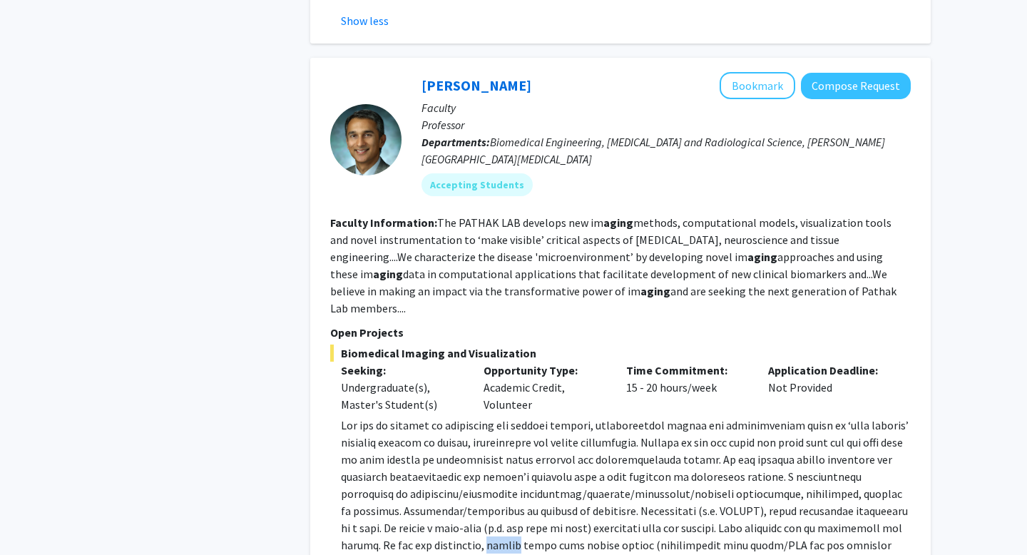
click at [437, 436] on span at bounding box center [625, 502] width 568 height 168
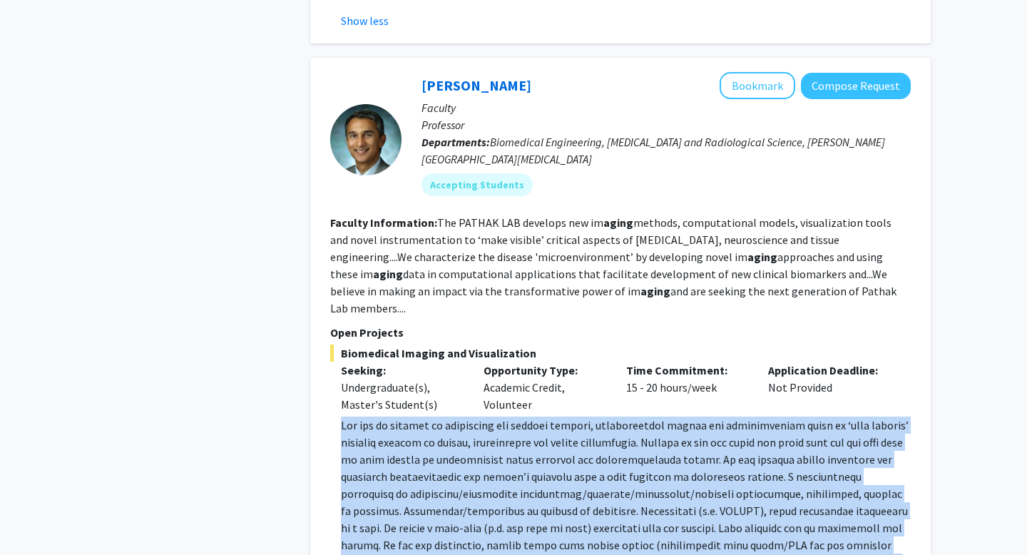
click at [437, 436] on span at bounding box center [625, 502] width 568 height 168
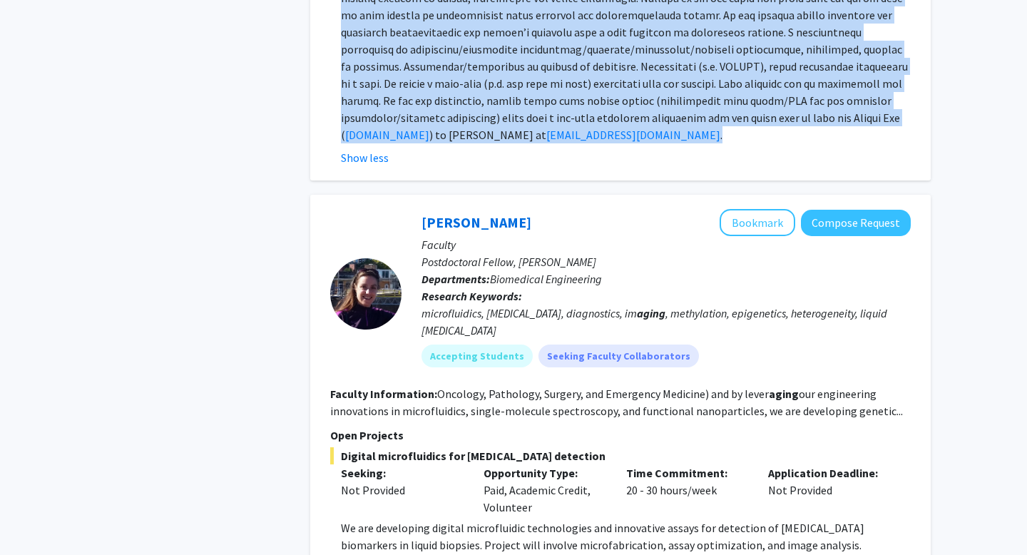
scroll to position [3322, 0]
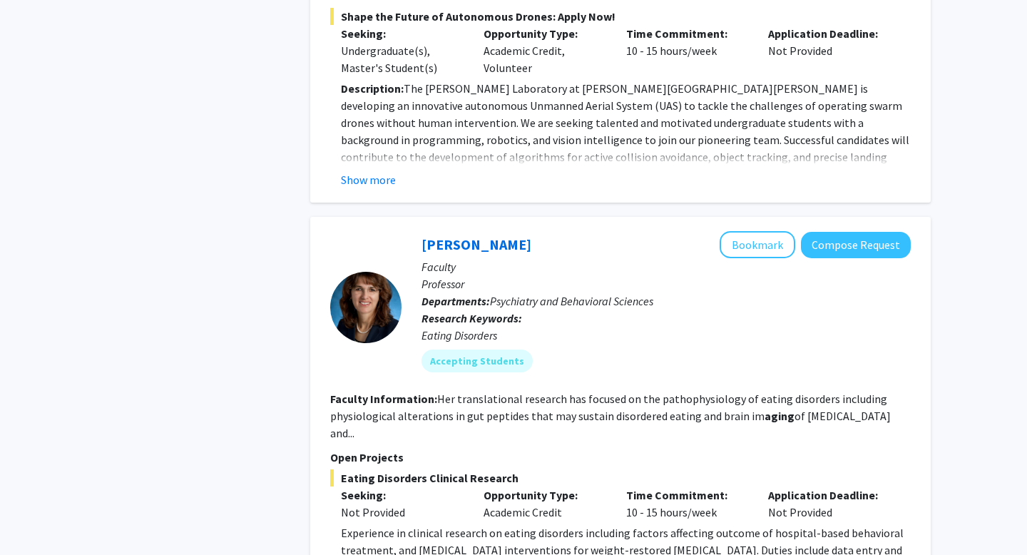
scroll to position [4395, 0]
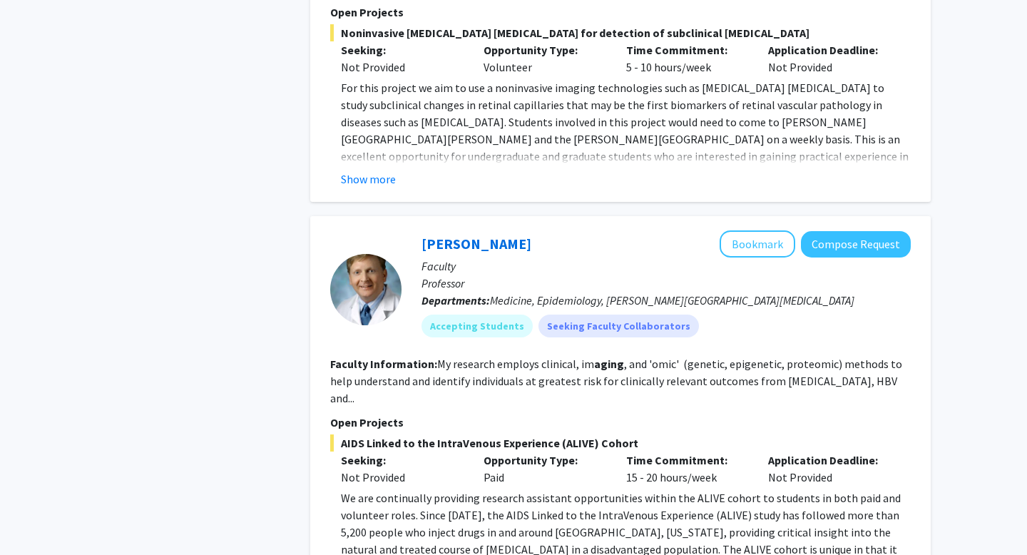
scroll to position [5343, 0]
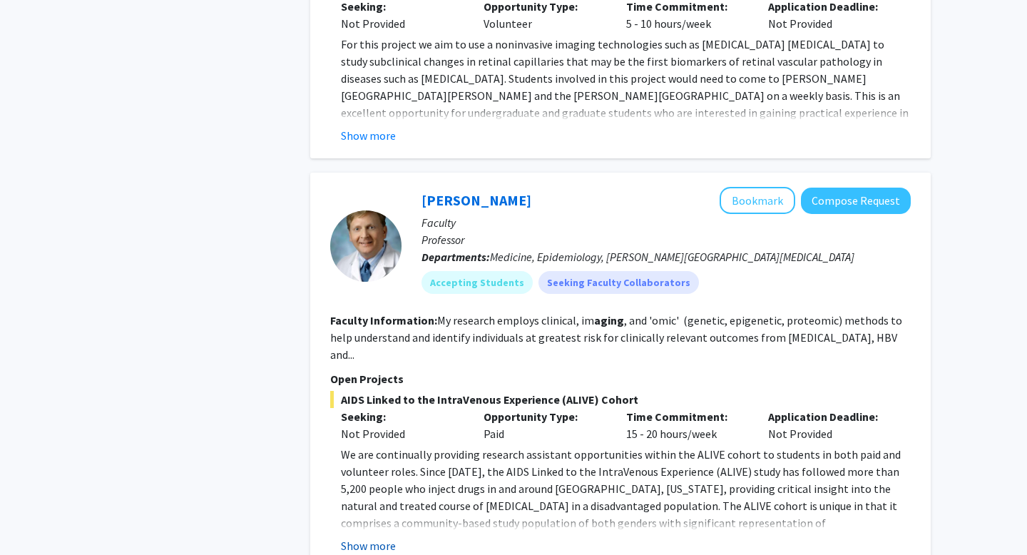
click at [370, 482] on button "Show more" at bounding box center [368, 545] width 55 height 17
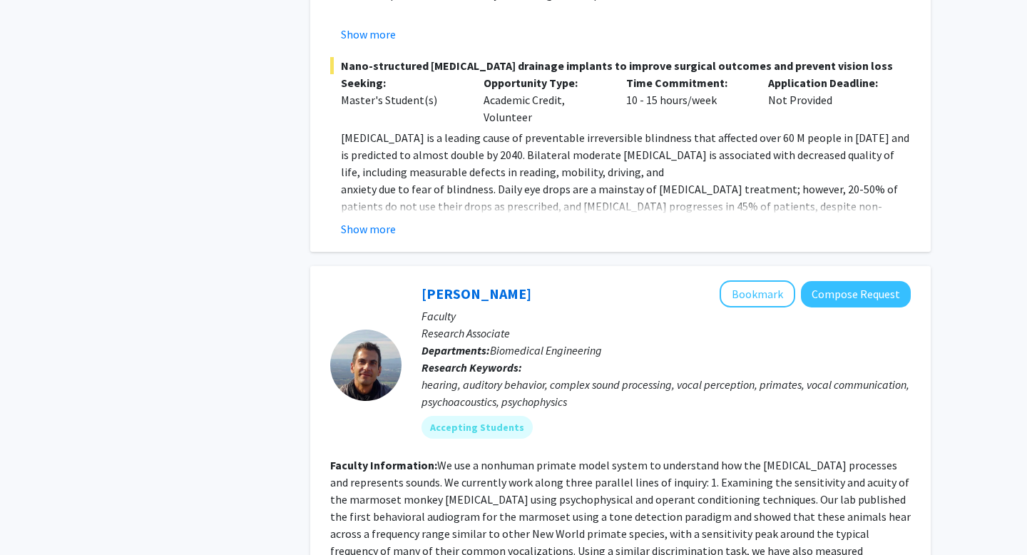
scroll to position [0, 0]
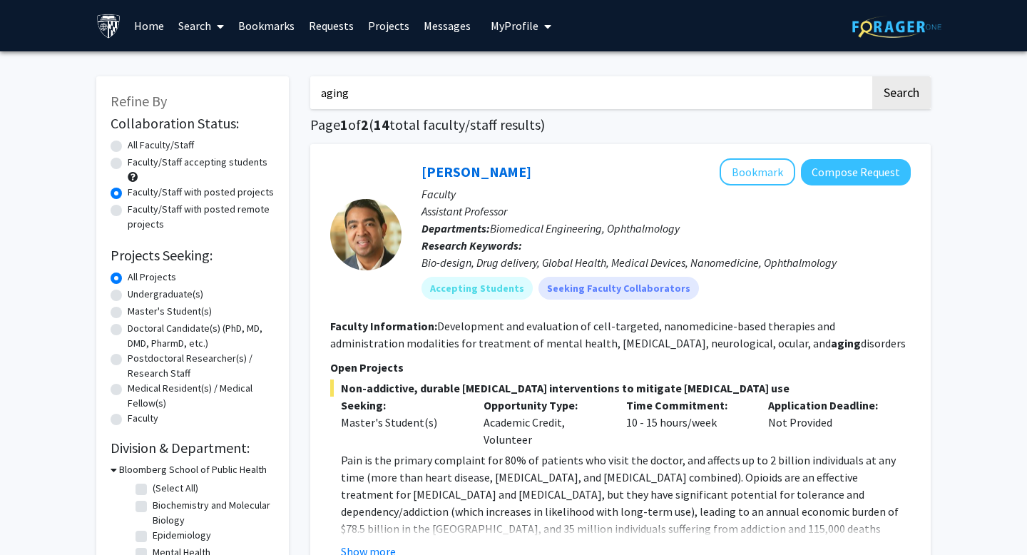
click at [377, 78] on input "aging" at bounding box center [590, 92] width 560 height 33
type input "biophysi"
